Goal: Task Accomplishment & Management: Use online tool/utility

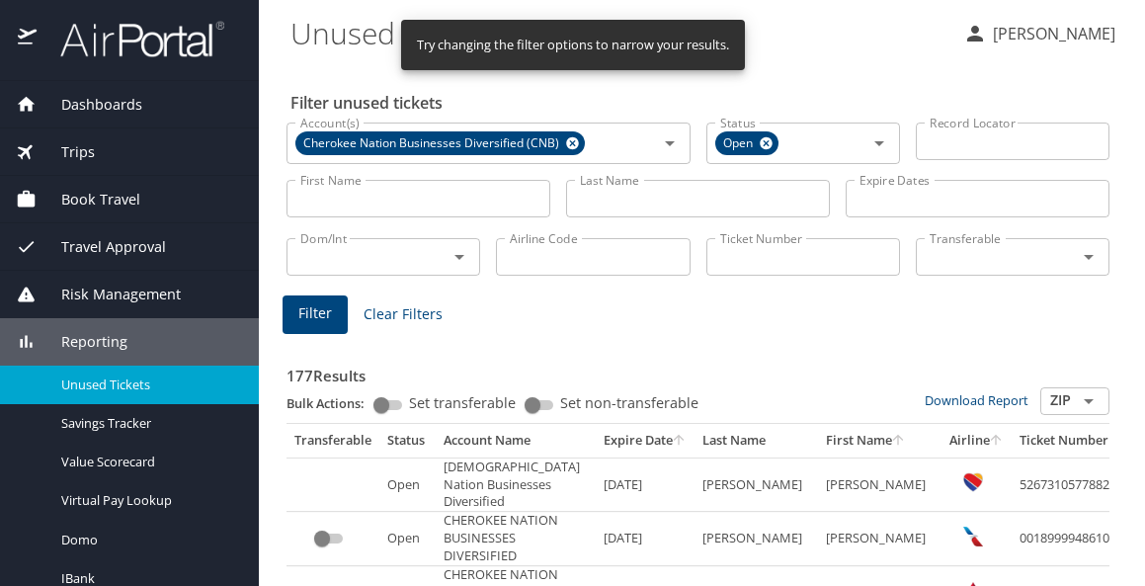
click at [646, 217] on input "Last Name" at bounding box center [698, 199] width 264 height 38
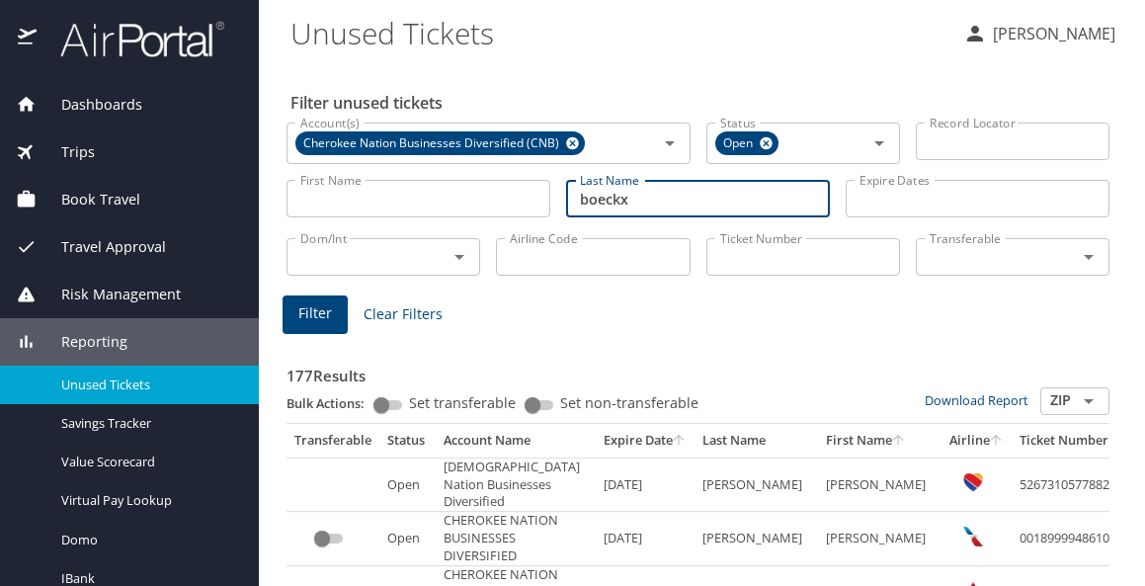
type input "boeckx"
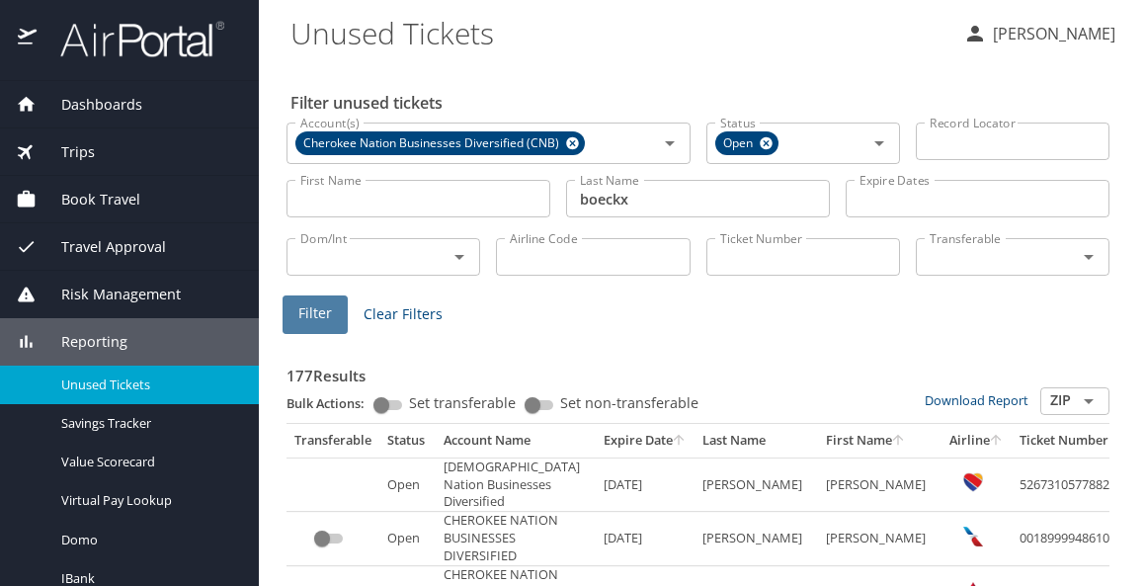
click at [295, 334] on button "Filter" at bounding box center [314, 314] width 65 height 39
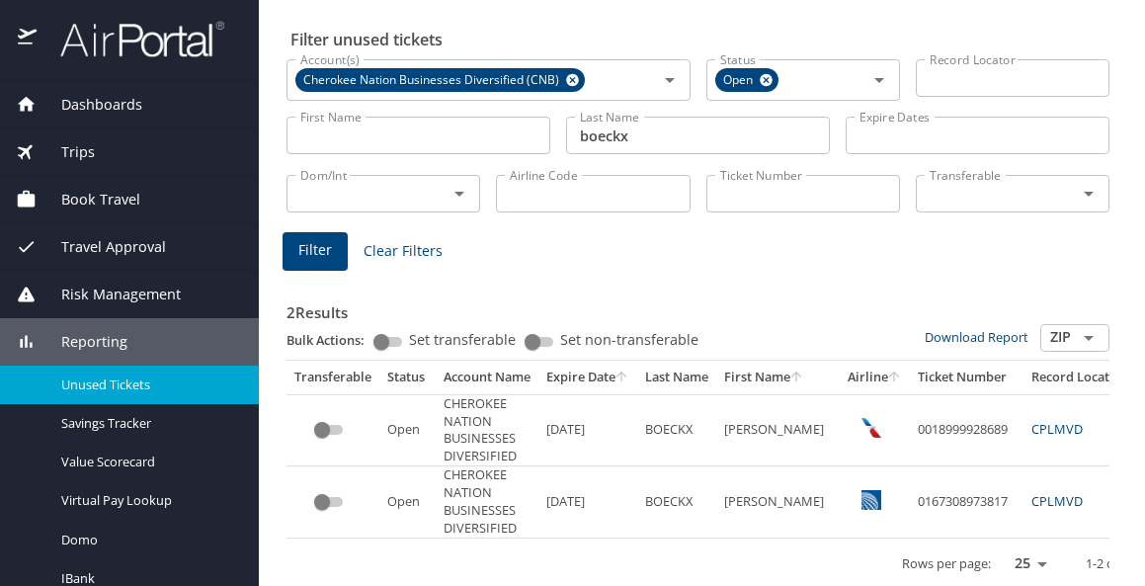
scroll to position [99, 0]
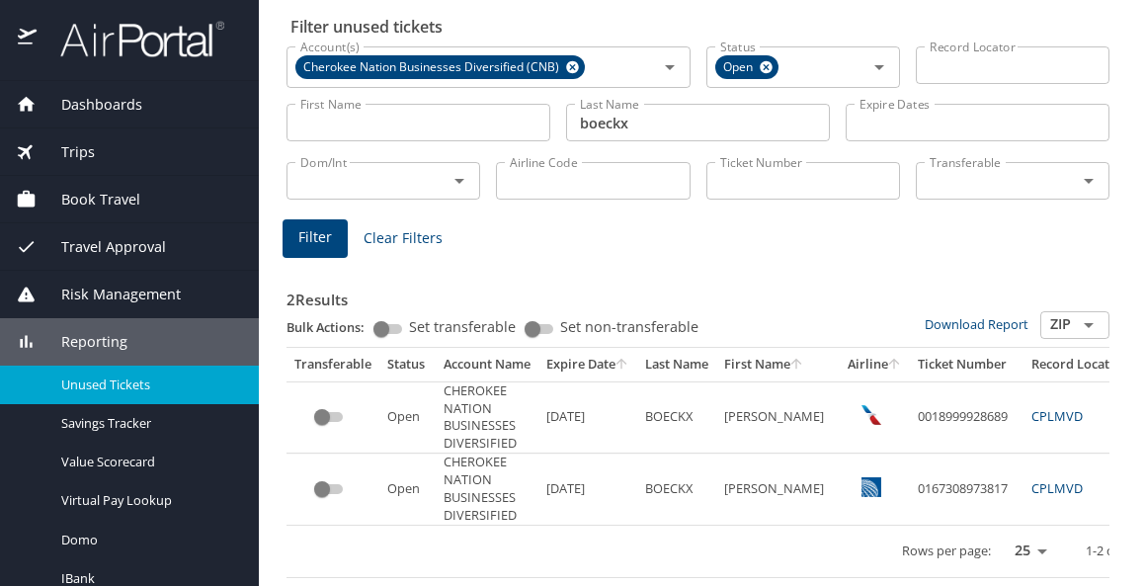
click at [791, 420] on td "JOSEPH" at bounding box center [777, 417] width 123 height 72
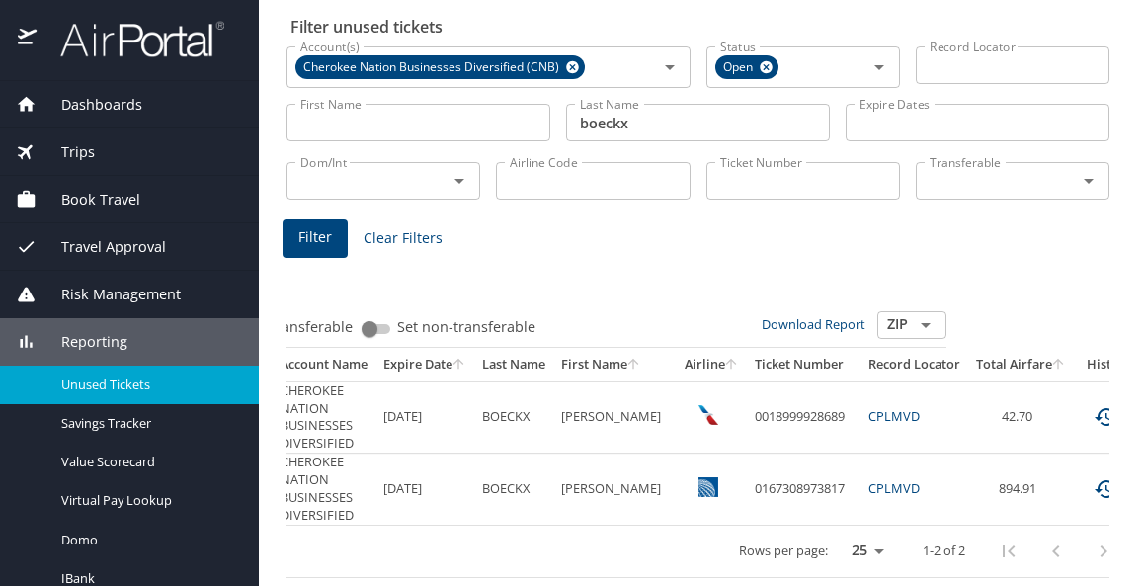
scroll to position [0, 198]
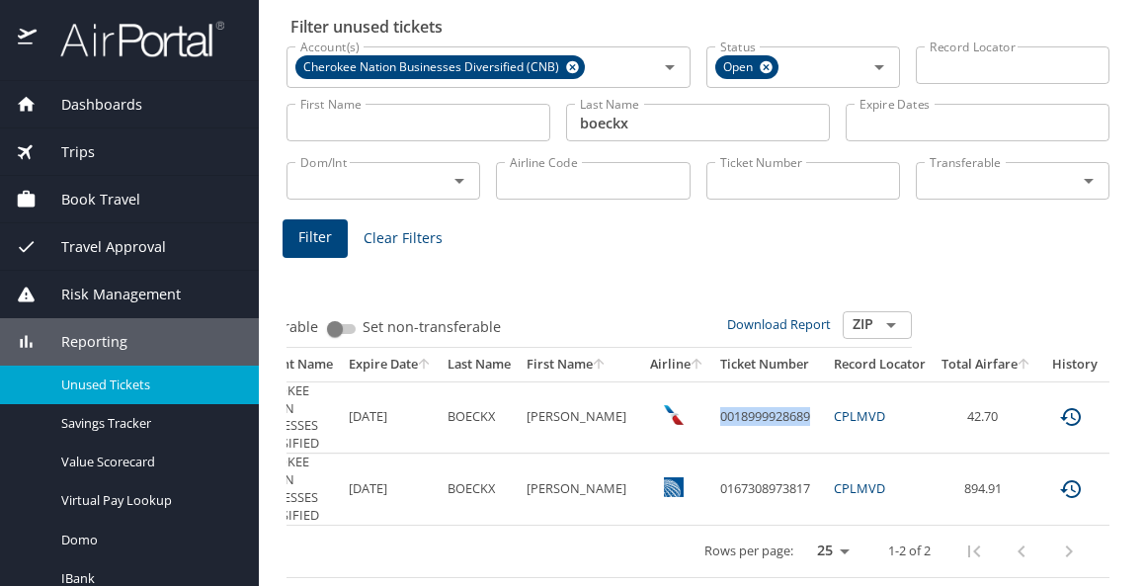
drag, startPoint x: 711, startPoint y: 418, endPoint x: 822, endPoint y: 412, distance: 110.8
click at [822, 412] on tr "Open CHEROKEE NATION BUSINESSES DIVERSIFIED 7/8/2026 BOECKX JOSEPH 001899992868…" at bounding box center [623, 417] width 1069 height 72
copy td "0018999928689"
click at [802, 425] on td "0018999928689" at bounding box center [769, 417] width 114 height 72
drag, startPoint x: 803, startPoint y: 420, endPoint x: 701, endPoint y: 424, distance: 101.8
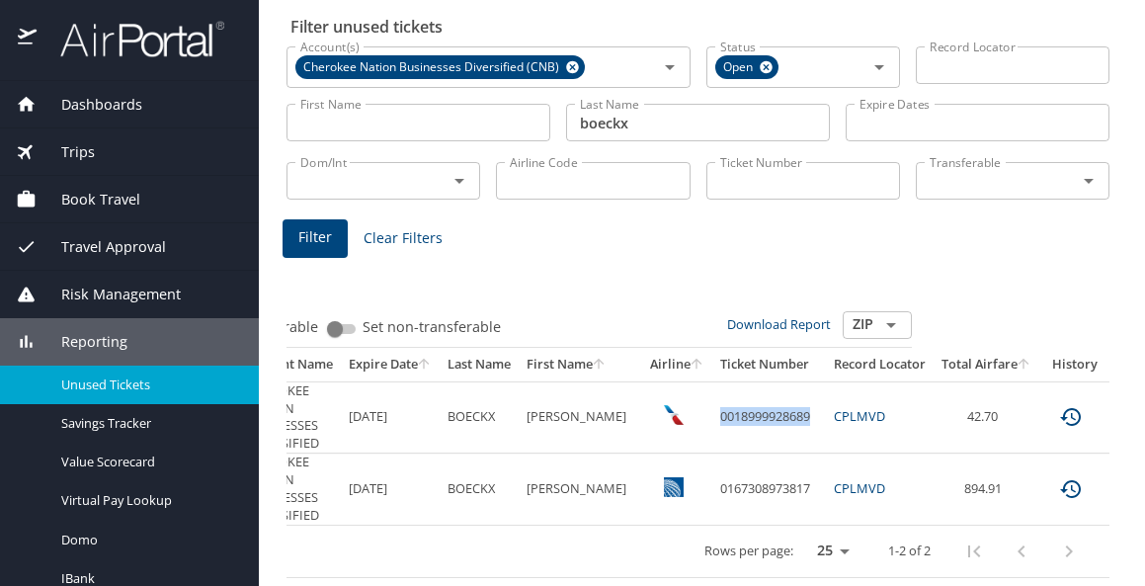
click at [712, 424] on td "0018999928689" at bounding box center [769, 417] width 114 height 72
copy td "0018999928689"
